Goal: Information Seeking & Learning: Learn about a topic

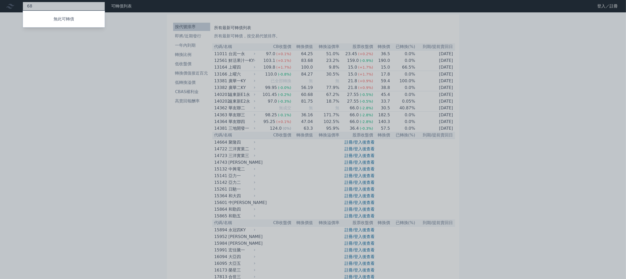
type input "6"
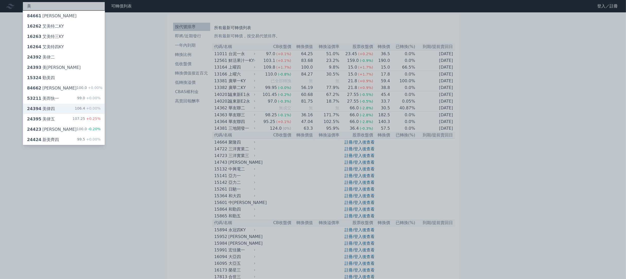
type input "美"
click at [57, 111] on div "24394 美律四 106.4 +0.00%" at bounding box center [64, 108] width 82 height 10
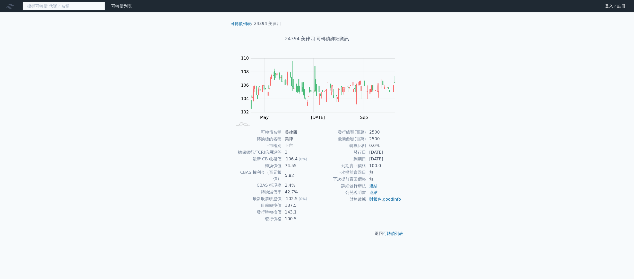
click at [66, 7] on input at bounding box center [64, 6] width 82 height 9
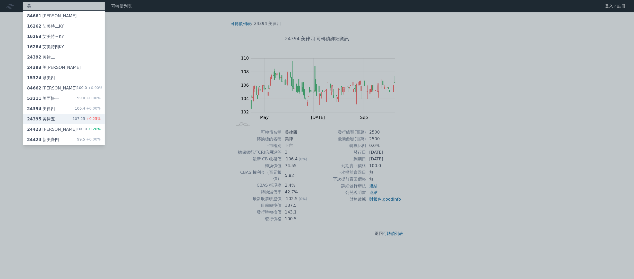
type input "美"
click at [51, 122] on div "24395 美律五" at bounding box center [41, 119] width 28 height 6
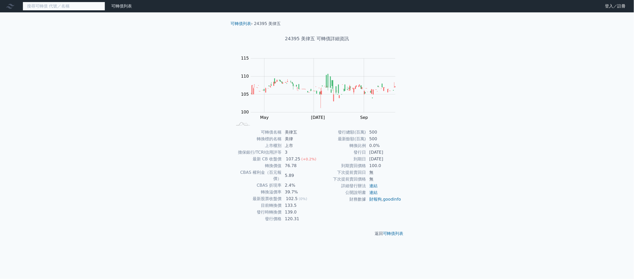
click at [48, 8] on input at bounding box center [64, 6] width 82 height 9
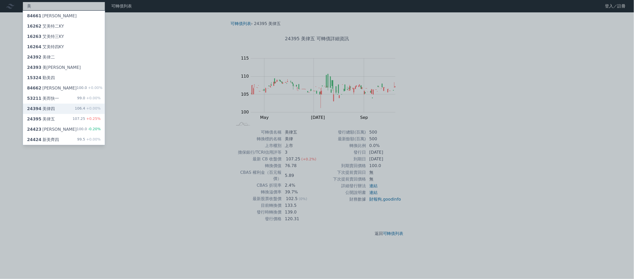
type input "美"
click at [69, 112] on div "24394 美律四 106.4 +0.00%" at bounding box center [64, 108] width 82 height 10
